Goal: Task Accomplishment & Management: Manage account settings

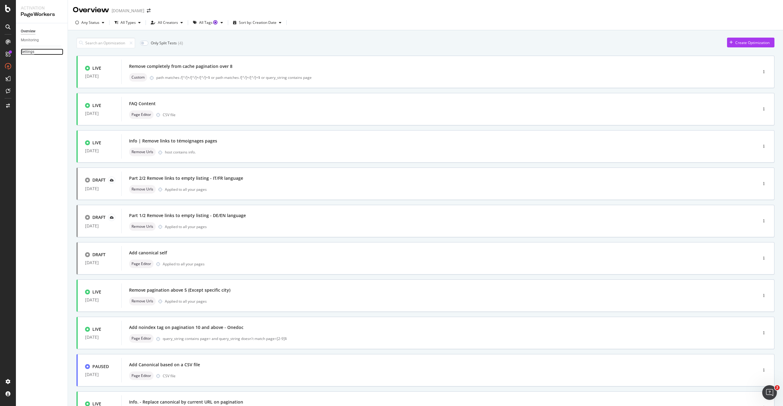
click at [33, 52] on div "Settings" at bounding box center [27, 52] width 13 height 6
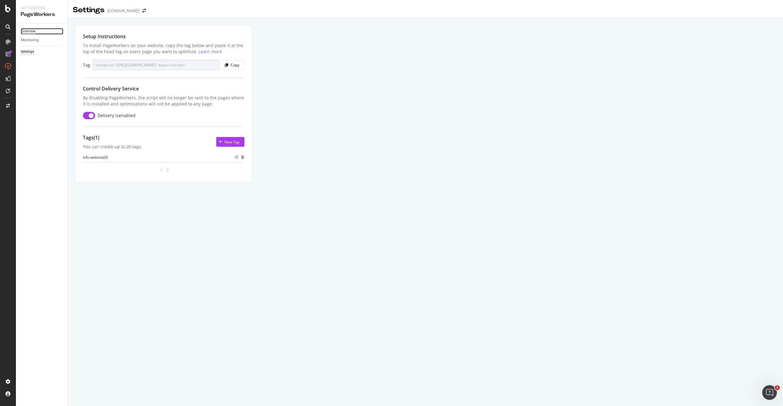
click at [33, 33] on div "Overview" at bounding box center [28, 31] width 15 height 6
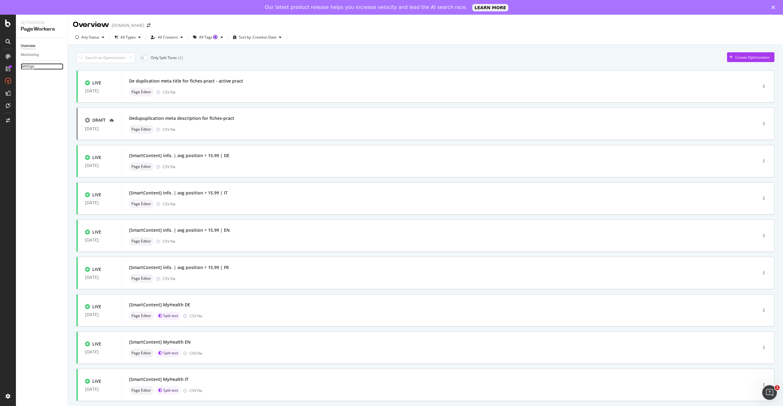
click at [29, 66] on div "Settings" at bounding box center [27, 66] width 13 height 6
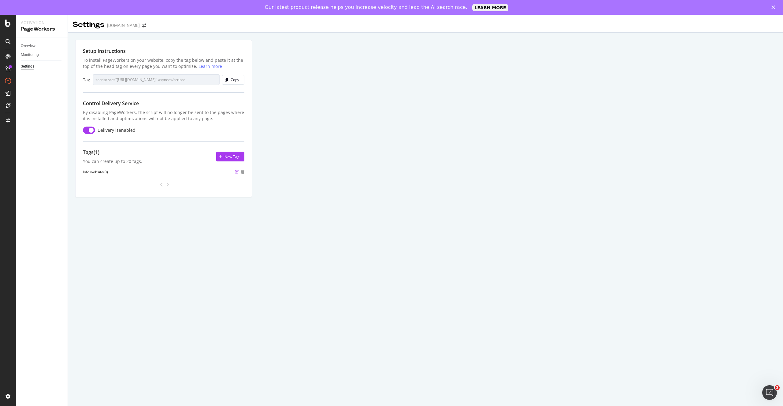
click at [236, 172] on icon "edit" at bounding box center [237, 172] width 4 height 4
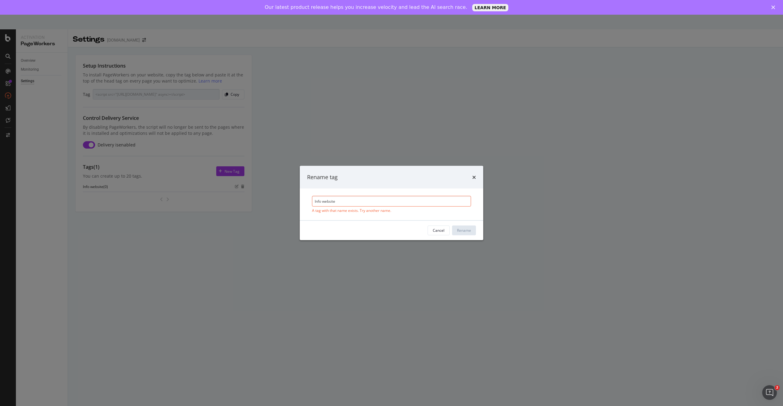
drag, startPoint x: 322, startPoint y: 201, endPoint x: 367, endPoint y: 201, distance: 45.6
click at [367, 201] on input "Info website" at bounding box center [391, 201] width 159 height 11
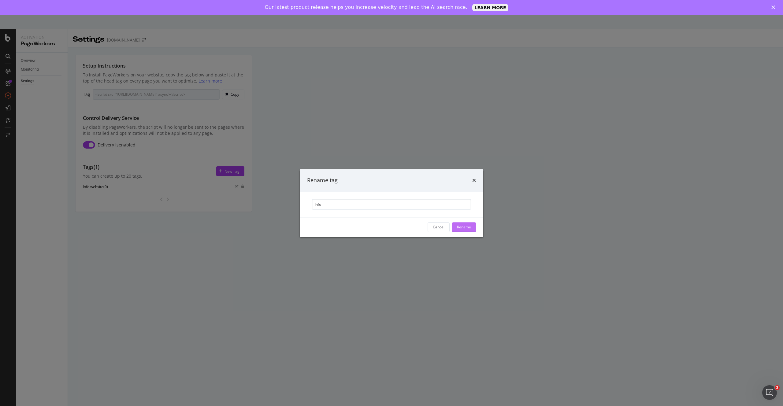
type input "Info"
click at [467, 227] on div "Rename" at bounding box center [464, 226] width 14 height 5
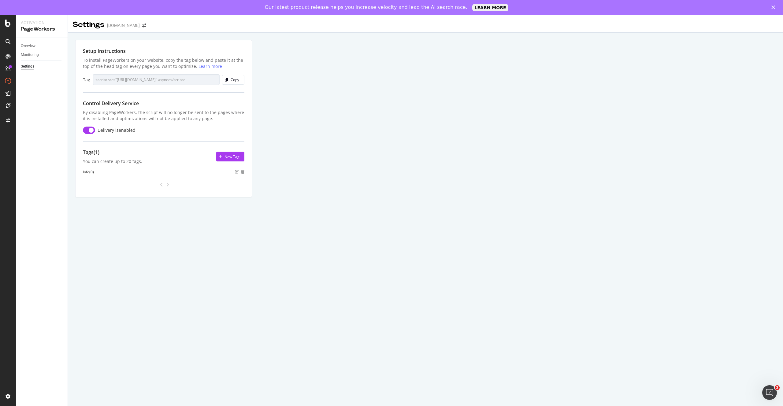
click at [333, 206] on div "Setup Instructions To install PageWorkers on your website, copy the tag below a…" at bounding box center [425, 126] width 715 height 186
